Goal: Task Accomplishment & Management: Use online tool/utility

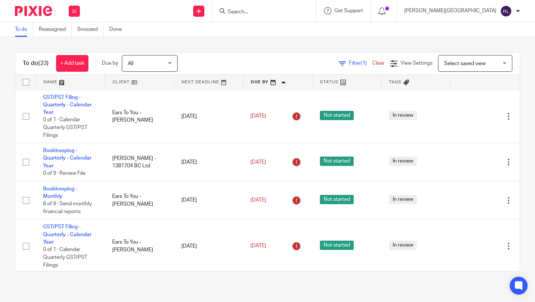
scroll to position [238, 0]
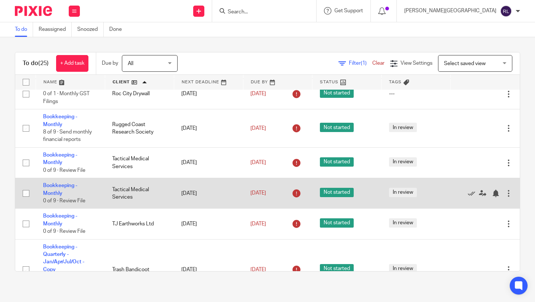
scroll to position [758, 0]
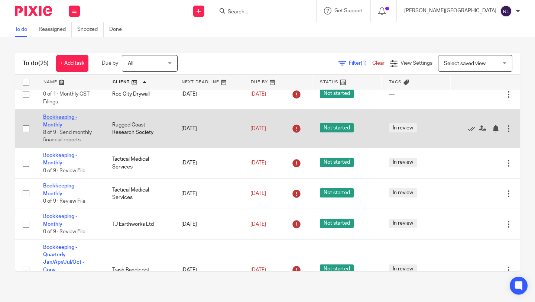
click at [64, 127] on link "Bookkeeping - Monthly" at bounding box center [60, 120] width 34 height 13
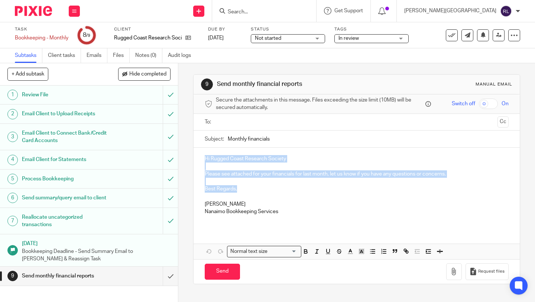
drag, startPoint x: 240, startPoint y: 187, endPoint x: 201, endPoint y: 157, distance: 49.8
click at [201, 157] on div "Hi Rugged Coast Research Society Please see attached for your financials for la…" at bounding box center [356, 187] width 326 height 81
copy div "Hi Rugged Coast Research Society Please see attached for your financials for la…"
click at [237, 123] on input "text" at bounding box center [356, 122] width 276 height 9
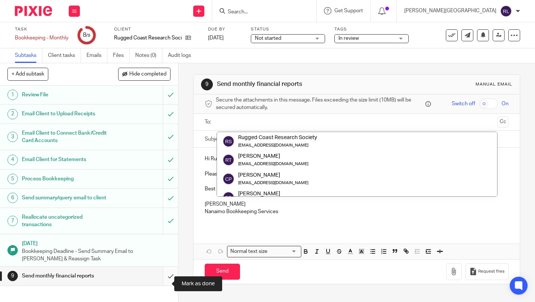
click at [163, 284] on input "submit" at bounding box center [89, 275] width 178 height 19
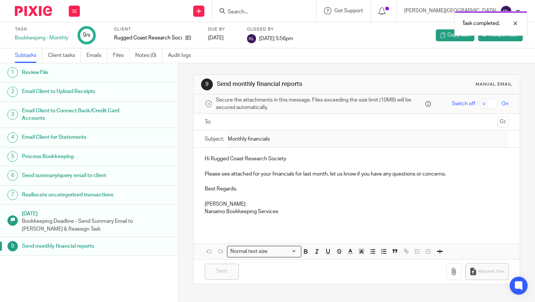
click at [45, 10] on img at bounding box center [33, 11] width 37 height 10
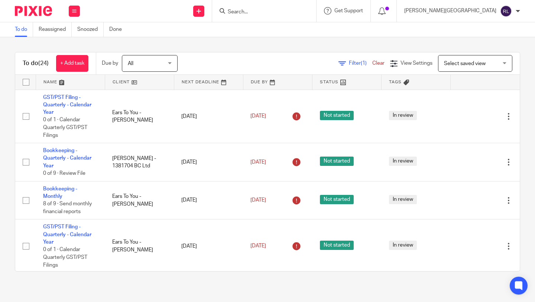
click at [119, 87] on link at bounding box center [139, 82] width 69 height 15
